Goal: Task Accomplishment & Management: Use online tool/utility

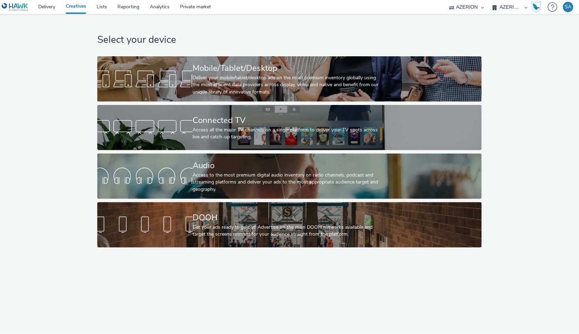
drag, startPoint x: 0, startPoint y: 0, endPoint x: 474, endPoint y: 6, distance: 473.7
click at [474, 6] on select "AZERION Hawk" at bounding box center [467, 7] width 42 height 14
click at [499, 7] on select "AZERION AZERION APAC AZERION BEL - ADEXPERTS AZERION BRAZIL AZERION DACH AZERIO…" at bounding box center [510, 7] width 42 height 14
select select "79162ed7-0017-4339-93b0-3399b708648f"
click at [489, 0] on select "AZERION AZERION APAC AZERION BEL - ADEXPERTS AZERION BRAZIL AZERION DACH AZERIO…" at bounding box center [510, 7] width 42 height 14
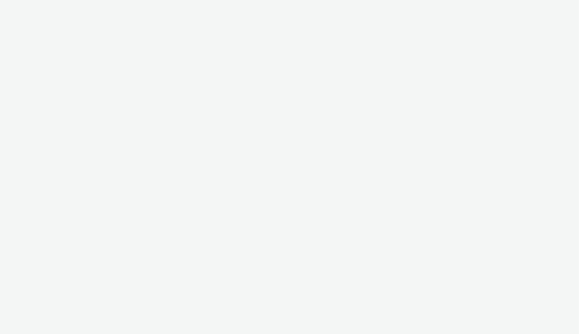
select select "79162ed7-0017-4339-93b0-3399b708648f"
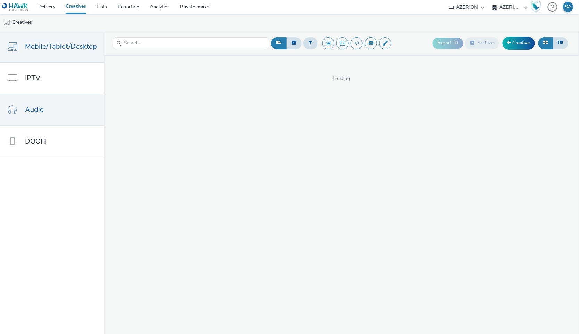
click at [35, 111] on span "Audio" at bounding box center [34, 110] width 19 height 10
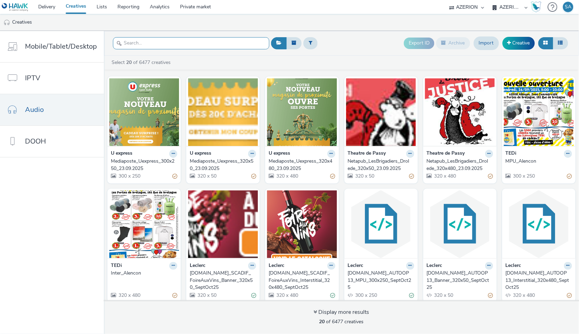
click at [149, 43] on input "text" at bounding box center [191, 43] width 156 height 12
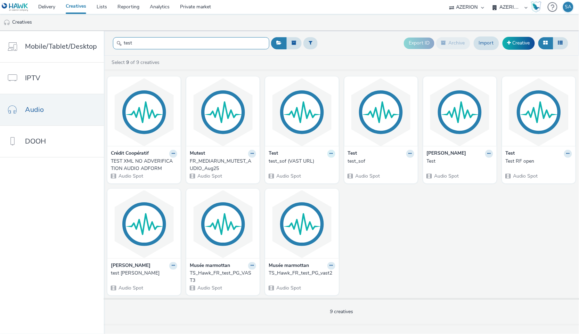
type input "test"
click at [331, 154] on icon at bounding box center [331, 154] width 3 height 4
click at [297, 163] on link "Edit" at bounding box center [309, 166] width 52 height 14
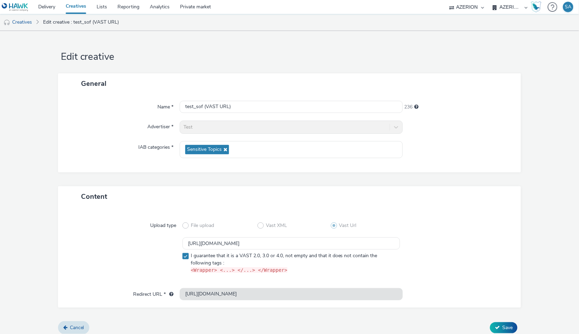
scroll to position [4, 0]
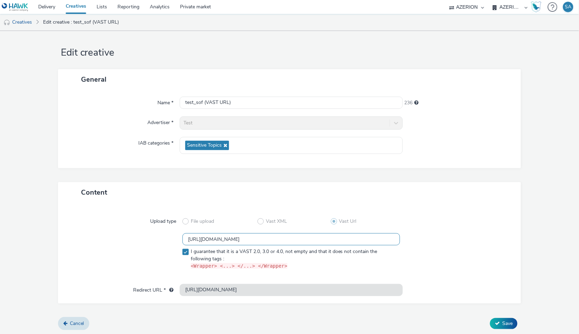
click at [340, 235] on input "https://tabmo-cdn.s3.eu-west-1.amazonaws.com/creatives/vast/audio/clones/0a7fe1…" at bounding box center [290, 239] width 217 height 12
click at [22, 21] on link "Creatives" at bounding box center [17, 22] width 35 height 17
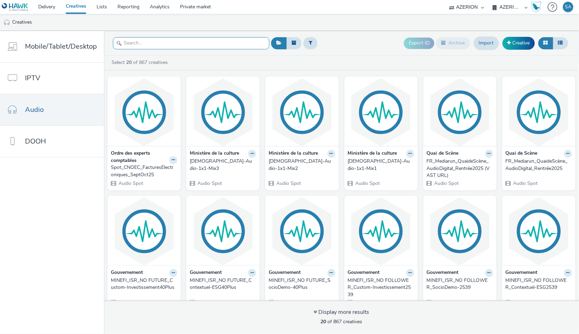
click at [220, 42] on input "text" at bounding box center [191, 43] width 156 height 12
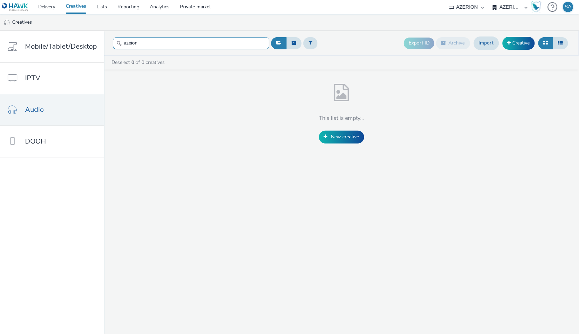
click at [220, 42] on input "azeion" at bounding box center [191, 43] width 156 height 12
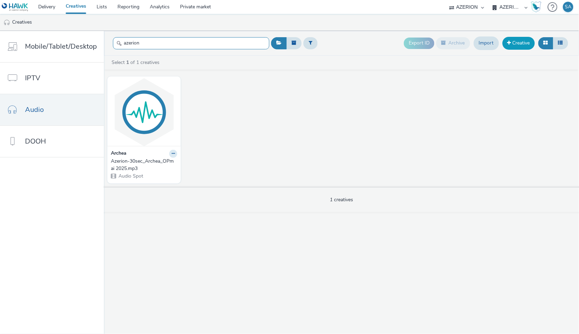
type input "azerion"
click at [525, 42] on link "Creative" at bounding box center [519, 43] width 32 height 13
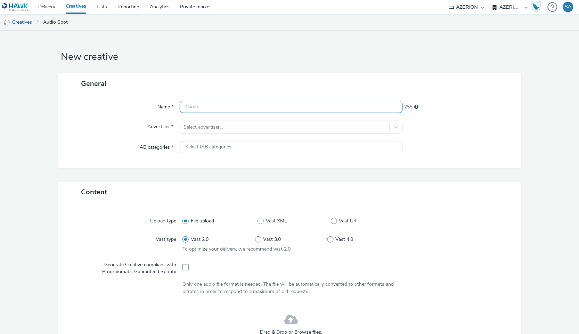
click at [344, 108] on input "text" at bounding box center [291, 107] width 223 height 12
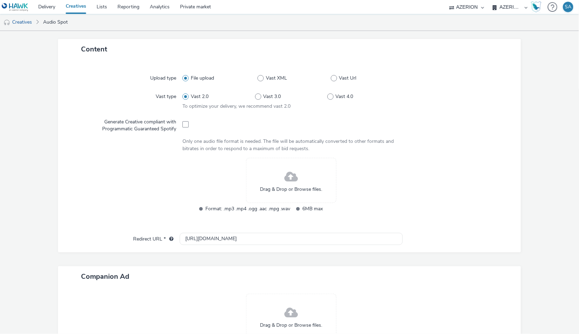
scroll to position [144, 0]
type input "Azerion_vast_test"
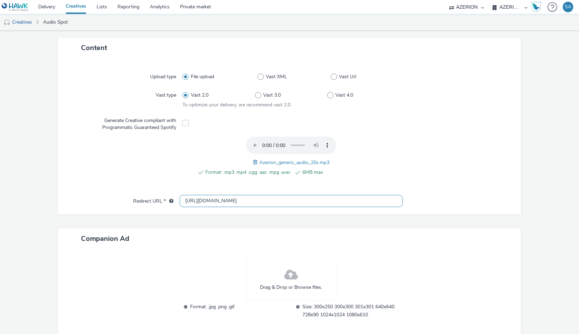
click at [338, 204] on input "https://tabmo.io" at bounding box center [291, 201] width 223 height 12
paste input "www.azerion.com/"
type input "https://www.azerion.com/"
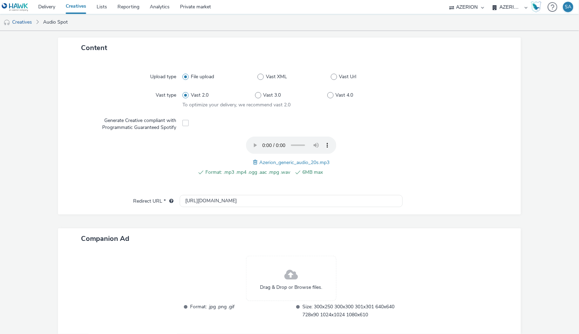
click at [348, 234] on div "Companion Ad" at bounding box center [289, 238] width 463 height 21
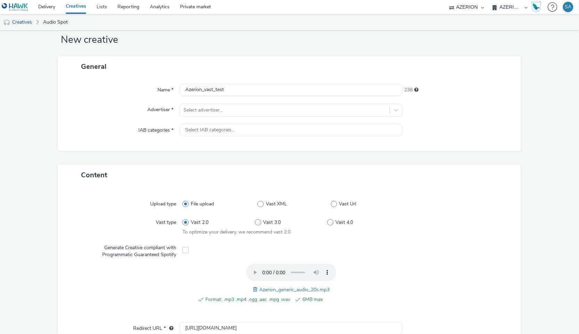
scroll to position [0, 0]
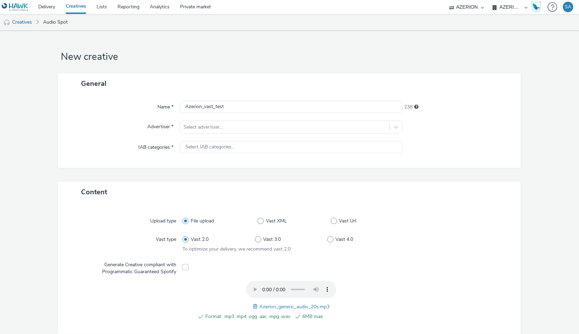
click at [277, 155] on div "Name * Azerion_vast_test 238 Advertiser * Select advertiser... IAB categories *…" at bounding box center [289, 131] width 463 height 74
click at [271, 148] on div "Select IAB categories..." at bounding box center [291, 147] width 223 height 12
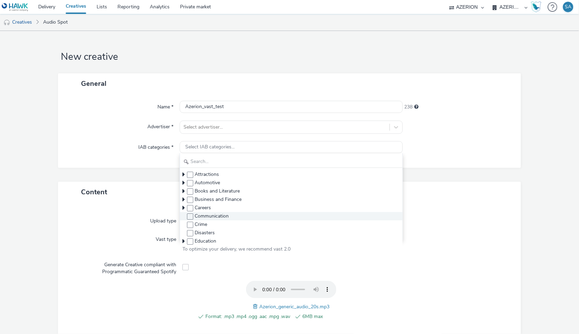
click at [211, 217] on span "Communication" at bounding box center [212, 216] width 34 height 7
click at [190, 215] on span at bounding box center [190, 216] width 6 height 6
checkbox input "true"
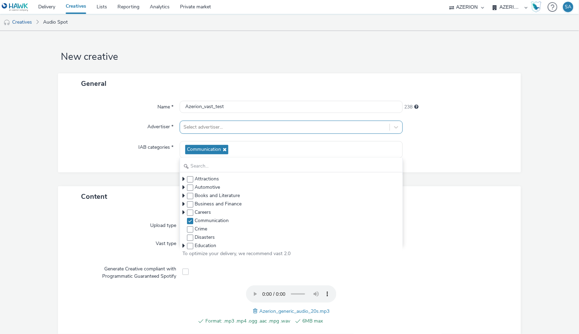
click at [204, 130] on div at bounding box center [284, 127] width 202 height 8
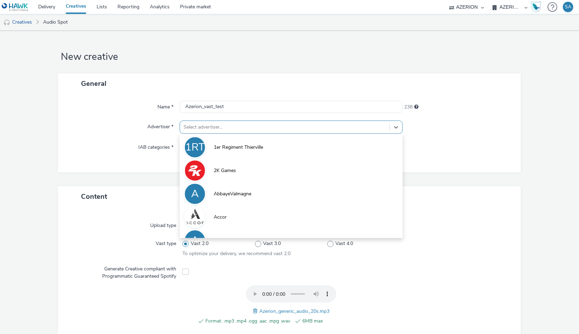
click at [204, 130] on div at bounding box center [284, 127] width 202 height 8
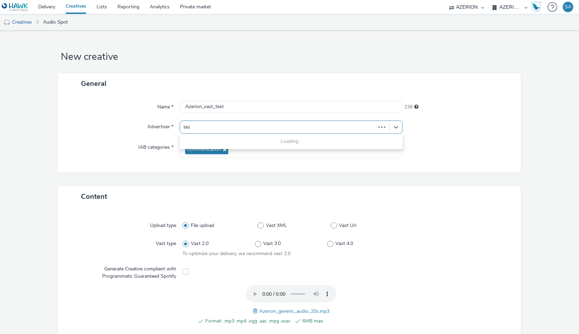
type input "test"
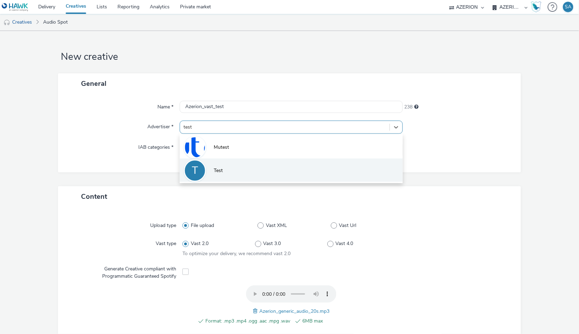
click at [225, 178] on li "T Test" at bounding box center [291, 169] width 223 height 23
type input "http://azerion.com"
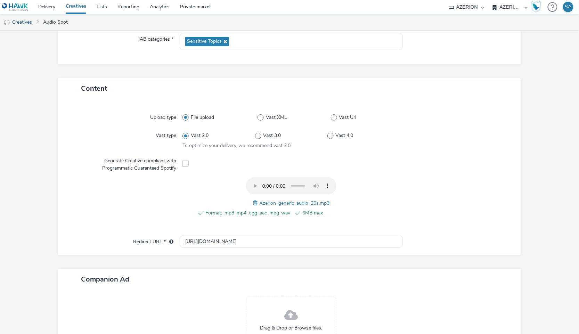
scroll to position [180, 0]
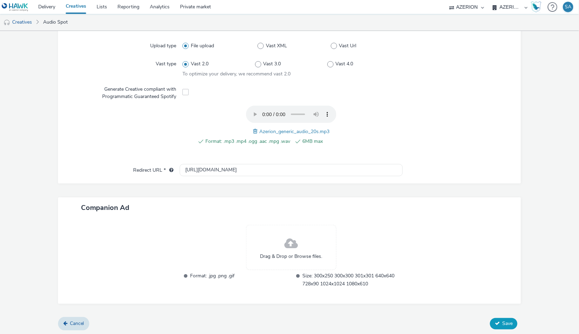
click at [503, 321] on span "Save" at bounding box center [507, 323] width 10 height 7
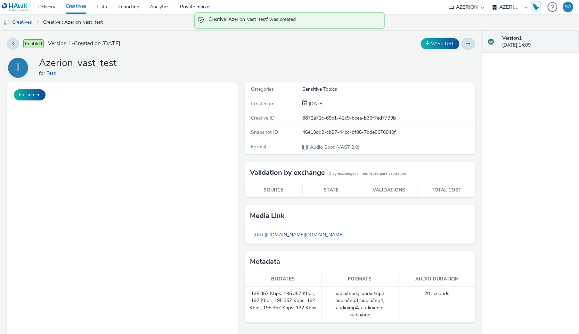
click at [472, 169] on div "Enabled Version 1 - Created on 23 September 2025 VAST URL T Azerion_vast_test f…" at bounding box center [241, 182] width 482 height 303
click at [441, 50] on div "Enabled Version 1 - Created on 23 September 2025 VAST URL T Azerion_vast_test f…" at bounding box center [241, 182] width 482 height 303
click at [435, 44] on button "VAST URL" at bounding box center [440, 43] width 39 height 11
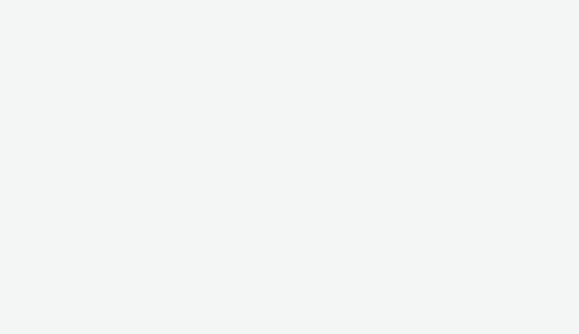
select select "79162ed7-0017-4339-93b0-3399b708648f"
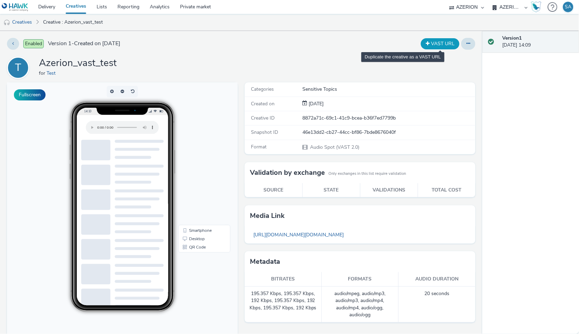
click at [429, 46] on button "VAST URL" at bounding box center [440, 43] width 39 height 11
